Goal: Ask a question

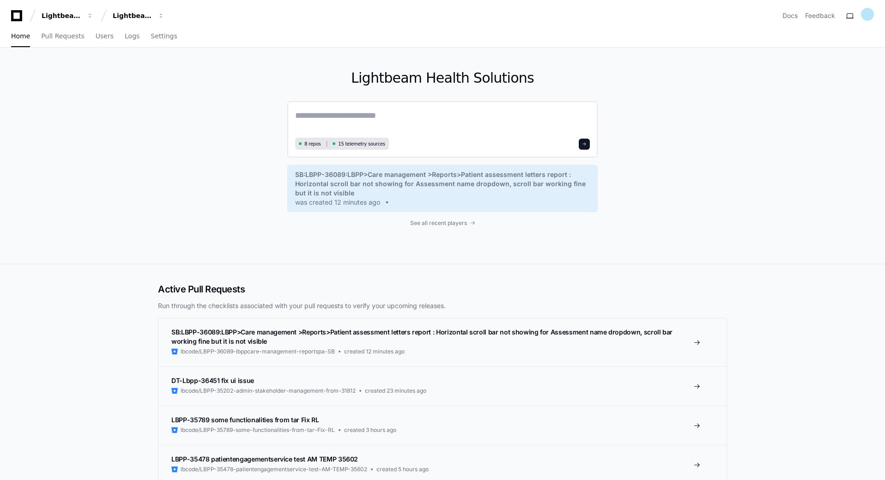
click at [337, 114] on textarea at bounding box center [442, 122] width 295 height 26
type textarea "**********"
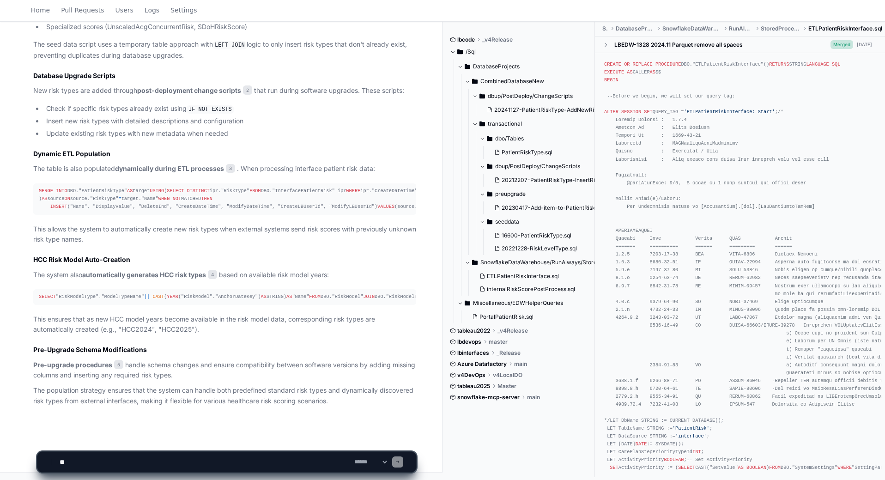
scroll to position [561, 0]
